Goal: Information Seeking & Learning: Learn about a topic

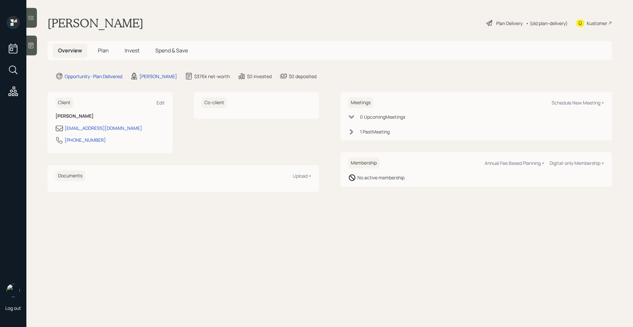
click at [132, 52] on span "Invest" at bounding box center [132, 50] width 15 height 7
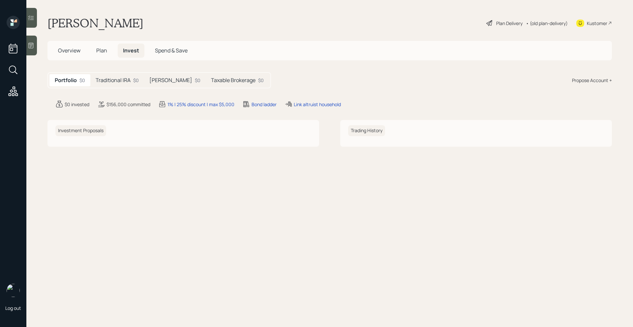
click at [130, 80] on h5 "Traditional IRA" at bounding box center [113, 80] width 35 height 6
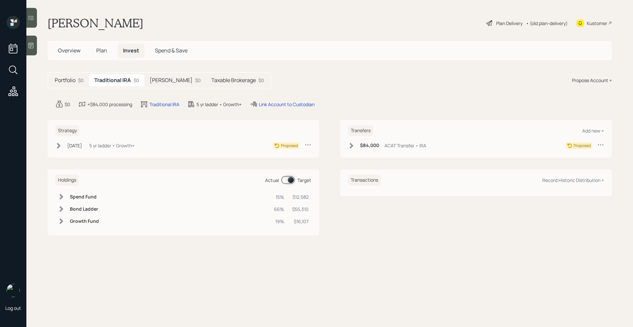
click at [156, 80] on h5 "[PERSON_NAME]" at bounding box center [171, 80] width 43 height 6
click at [206, 85] on div "Taxable Brokerage $0" at bounding box center [237, 80] width 63 height 12
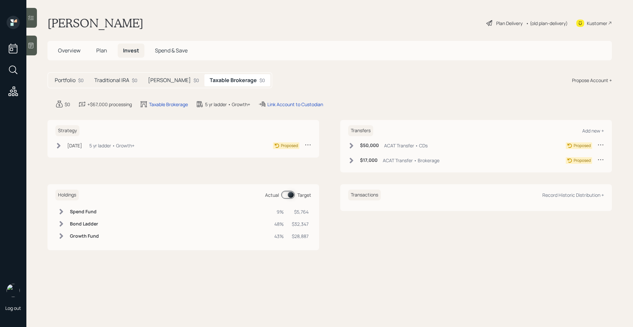
click at [162, 84] on div "[PERSON_NAME] $0" at bounding box center [174, 80] width 62 height 12
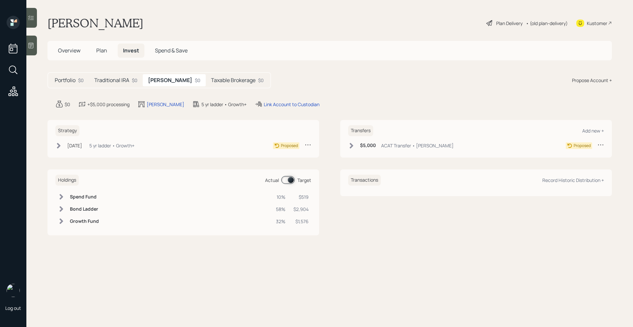
click at [117, 83] on h5 "Traditional IRA" at bounding box center [111, 80] width 35 height 6
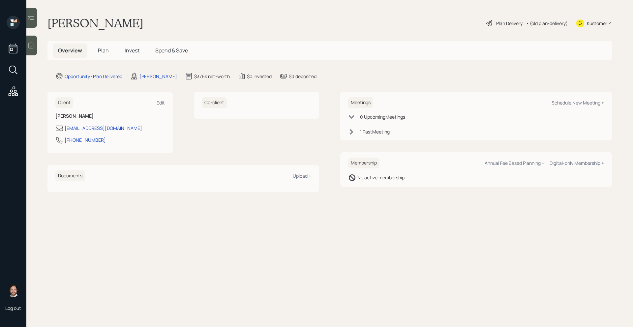
click at [136, 52] on span "Invest" at bounding box center [132, 50] width 15 height 7
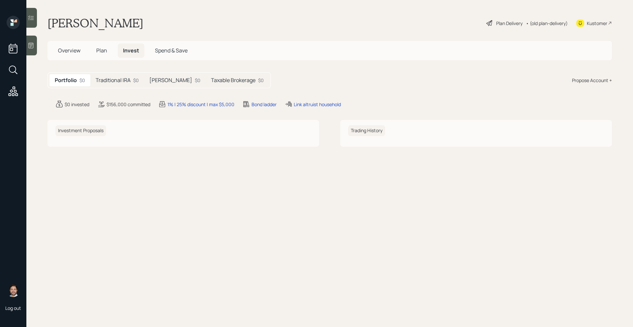
click at [130, 82] on h5 "Traditional IRA" at bounding box center [113, 80] width 35 height 6
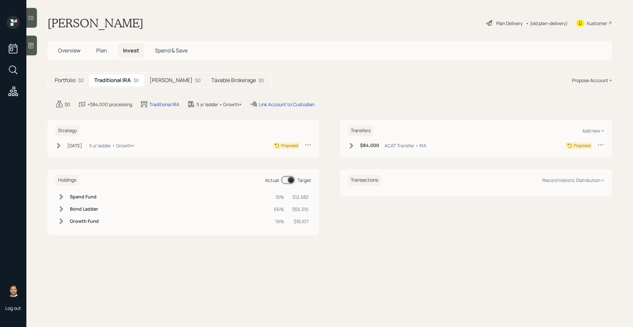
click at [160, 82] on h5 "[PERSON_NAME]" at bounding box center [171, 80] width 43 height 6
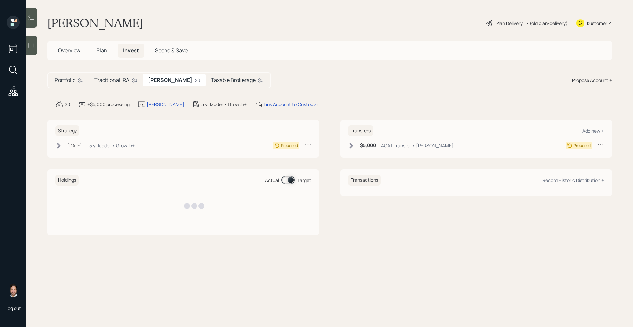
click at [211, 82] on h5 "Taxable Brokerage" at bounding box center [233, 80] width 45 height 6
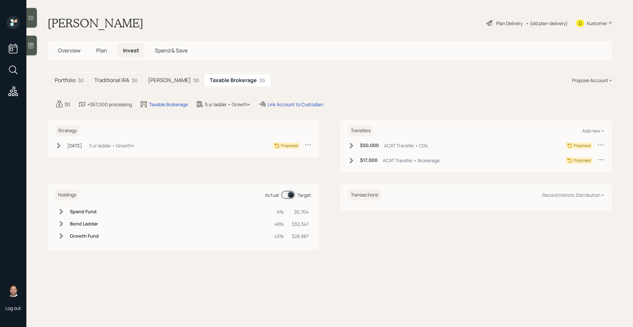
click at [161, 81] on h5 "[PERSON_NAME]" at bounding box center [169, 80] width 43 height 6
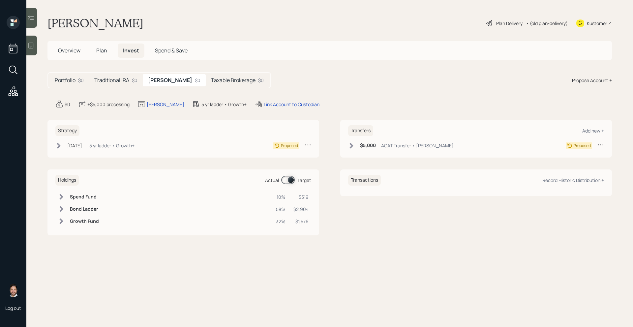
click at [125, 82] on h5 "Traditional IRA" at bounding box center [111, 80] width 35 height 6
click at [155, 78] on h5 "[PERSON_NAME]" at bounding box center [171, 80] width 43 height 6
click at [211, 79] on h5 "Taxable Brokerage" at bounding box center [233, 80] width 45 height 6
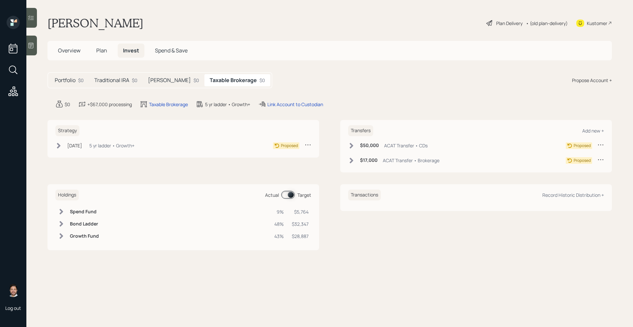
click at [194, 81] on div "$0" at bounding box center [197, 80] width 6 height 7
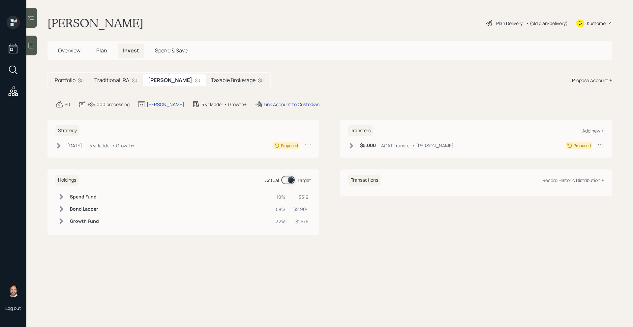
click at [125, 81] on h5 "Traditional IRA" at bounding box center [111, 80] width 35 height 6
click at [76, 83] on div "Portfolio $0" at bounding box center [69, 80] width 40 height 12
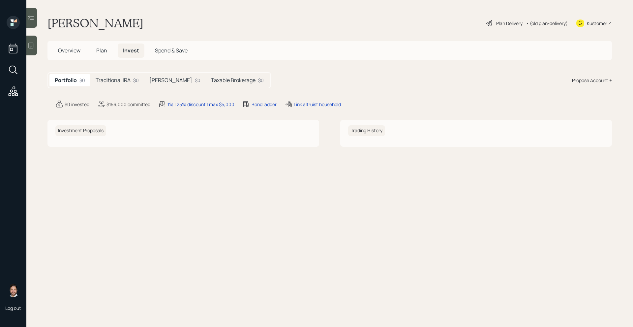
click at [76, 54] on h5 "Overview" at bounding box center [69, 51] width 33 height 14
